Goal: Navigation & Orientation: Find specific page/section

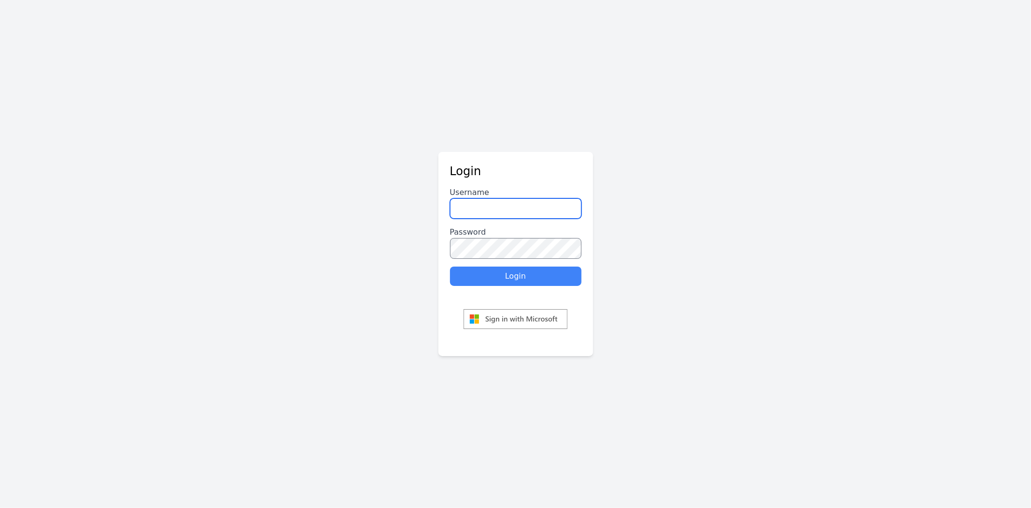
type input "********"
click at [511, 273] on button "Login" at bounding box center [515, 275] width 131 height 19
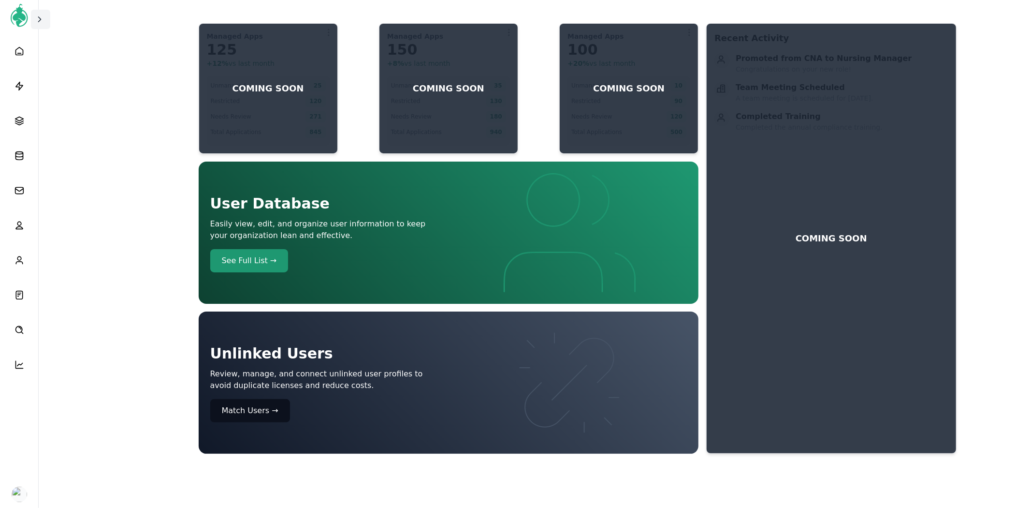
click at [41, 16] on icon at bounding box center [40, 20] width 10 height 10
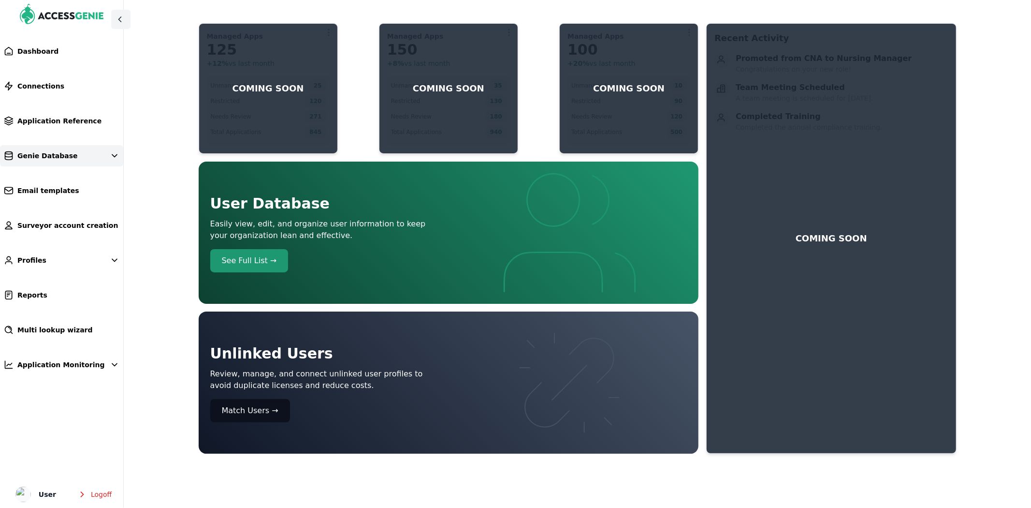
click at [68, 156] on link "Genie Database" at bounding box center [61, 155] width 123 height 21
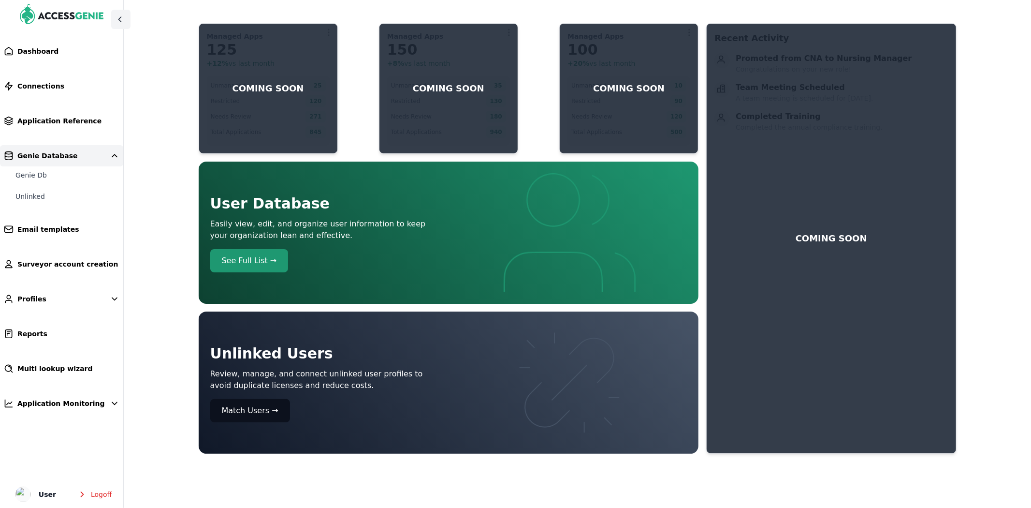
click at [68, 156] on link "Genie Database" at bounding box center [61, 155] width 123 height 21
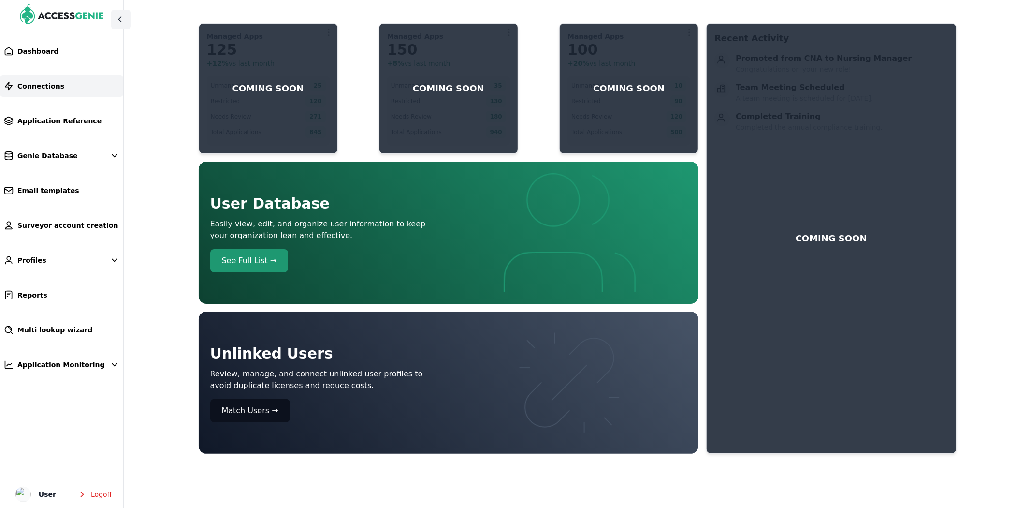
click at [45, 88] on span "Connections" at bounding box center [40, 86] width 47 height 10
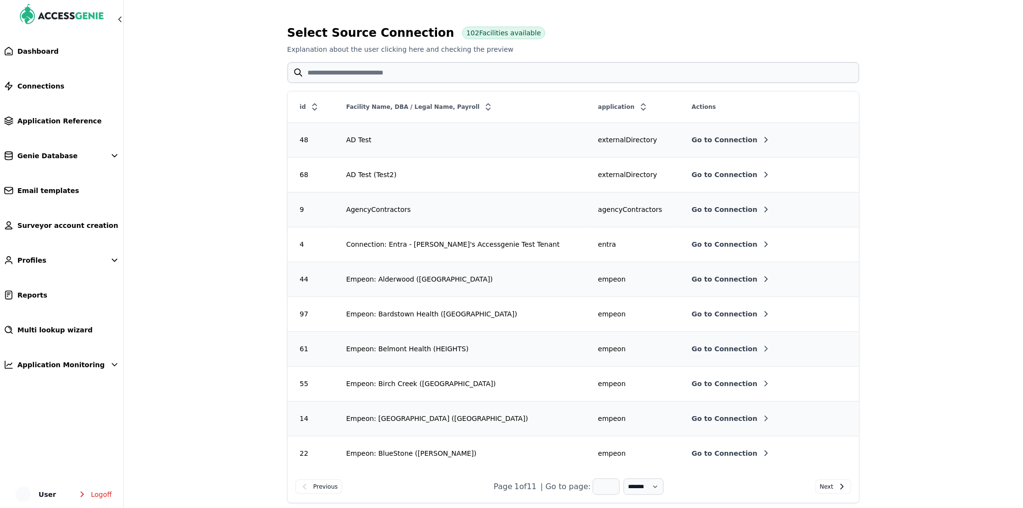
scroll to position [92, 0]
